Goal: Find specific page/section: Find specific page/section

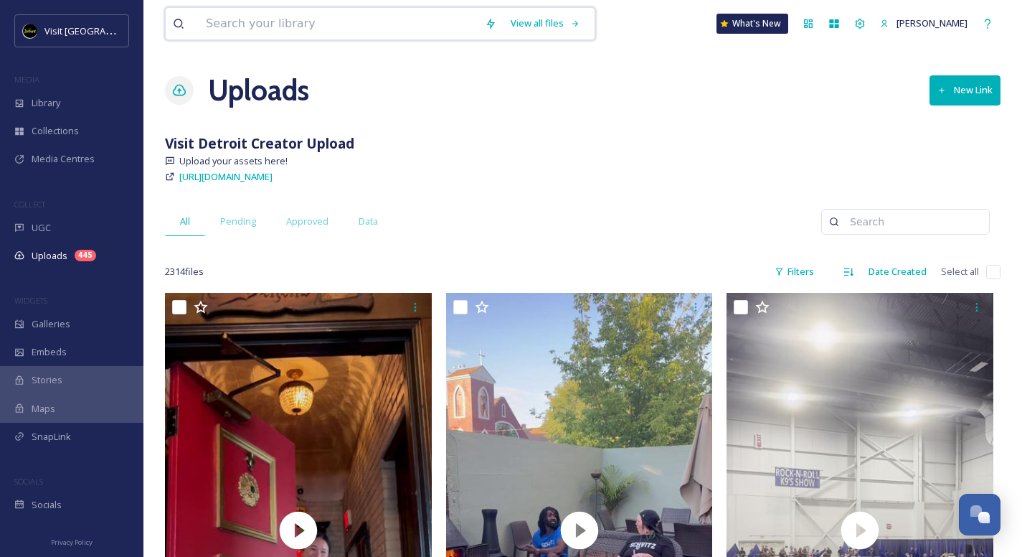
click at [306, 19] on input at bounding box center [338, 24] width 279 height 32
type input "dream cruise"
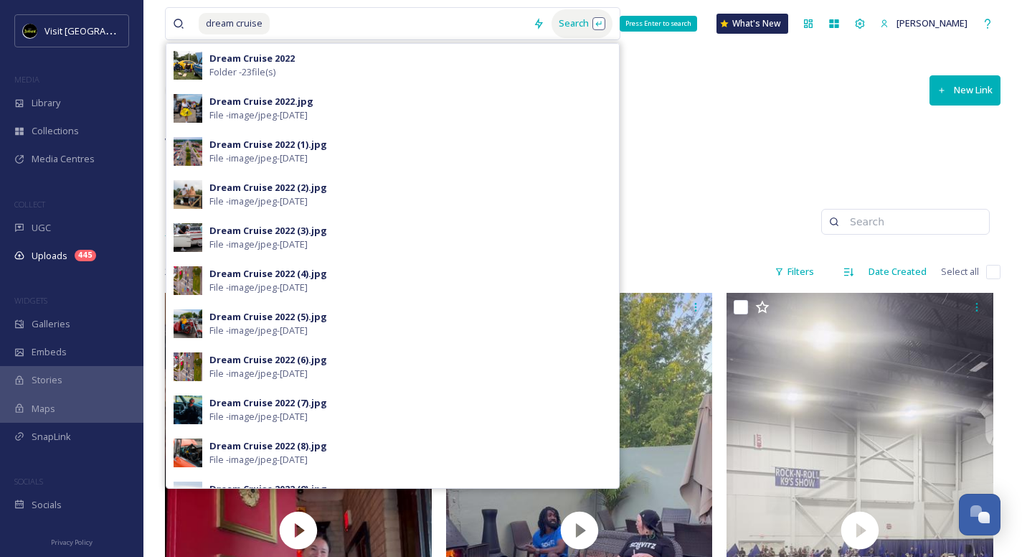
click at [567, 23] on div "Search Press Enter to search" at bounding box center [582, 23] width 61 height 28
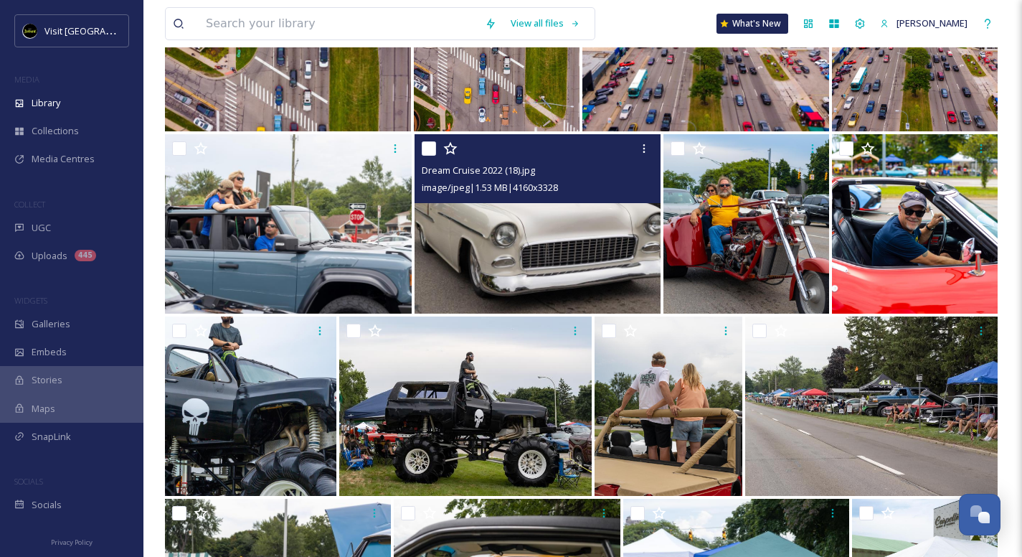
scroll to position [103, 0]
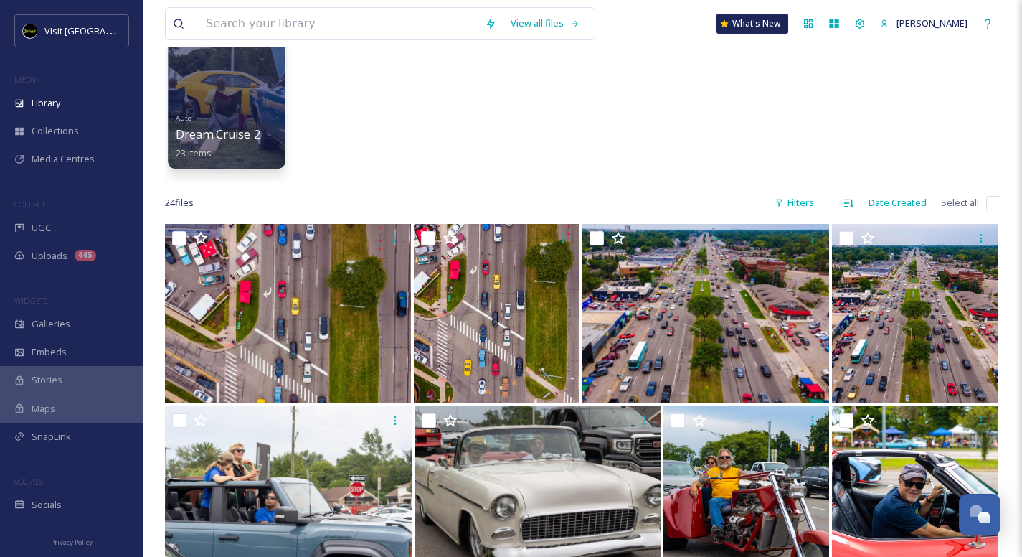
click at [233, 107] on div at bounding box center [226, 95] width 117 height 146
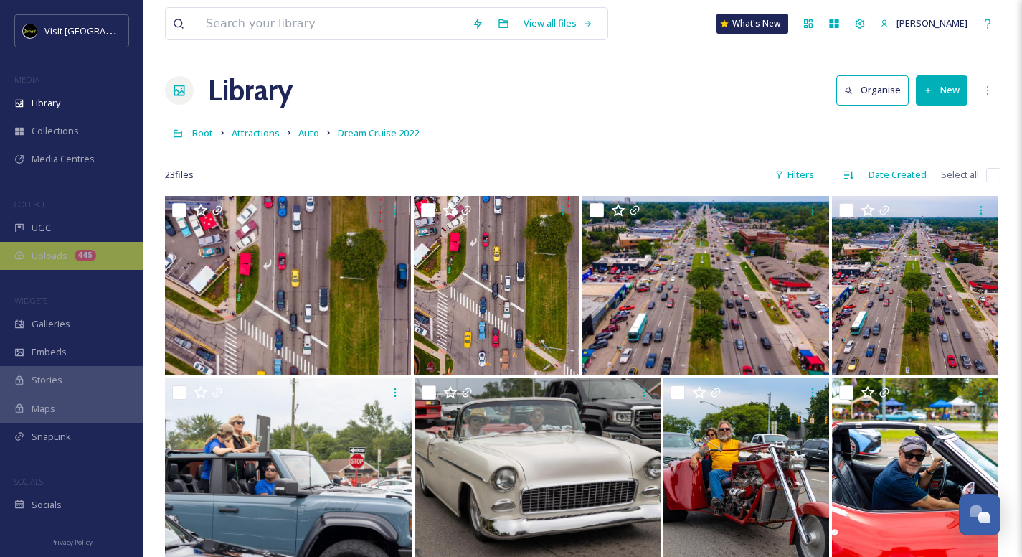
click at [71, 262] on div "Uploads 445" at bounding box center [71, 256] width 143 height 28
